Goal: Transaction & Acquisition: Purchase product/service

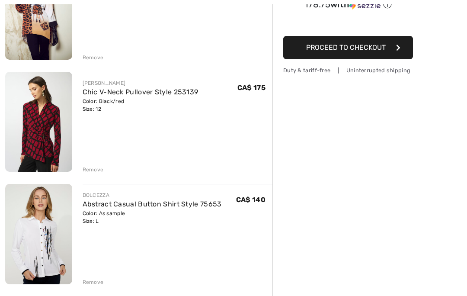
scroll to position [154, 0]
click at [95, 207] on link "Abstract Casual Button Shirt Style 75653" at bounding box center [152, 204] width 139 height 8
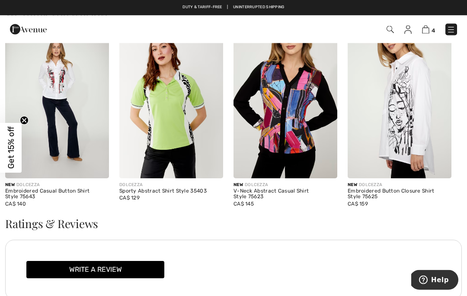
scroll to position [713, 0]
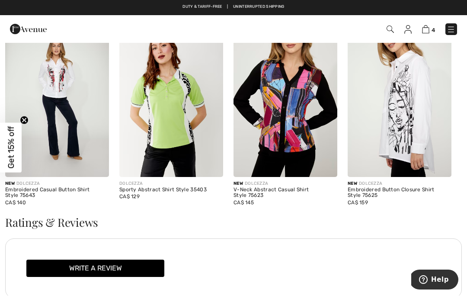
click at [409, 137] on img at bounding box center [400, 100] width 104 height 156
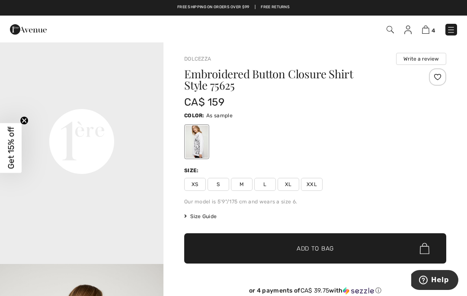
scroll to position [515, 0]
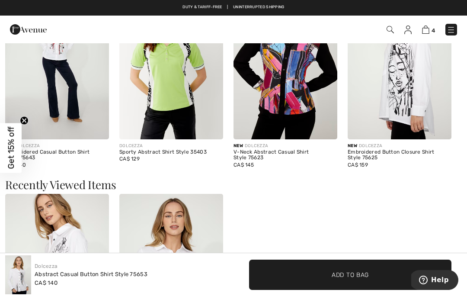
click at [198, 216] on img at bounding box center [171, 272] width 104 height 156
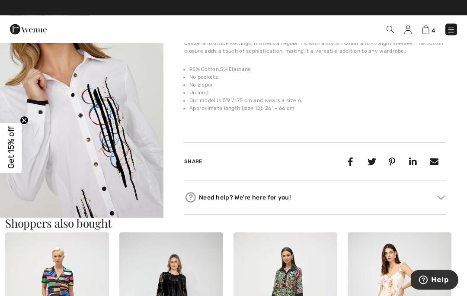
scroll to position [295, 0]
